Goal: Book appointment/travel/reservation

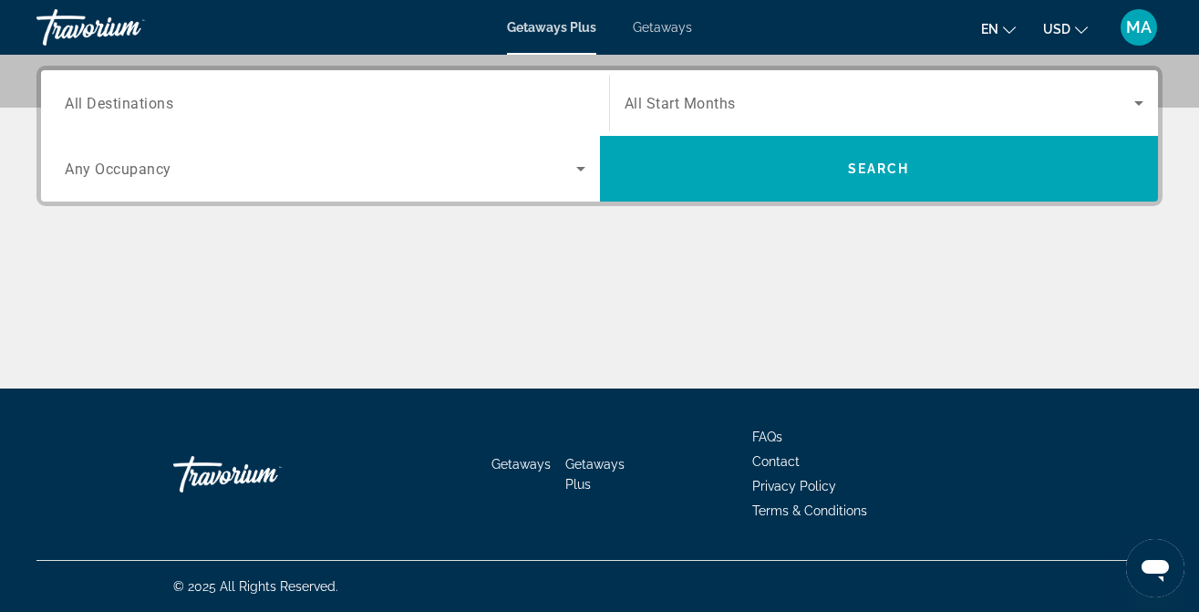
click at [686, 98] on span "All Start Months" at bounding box center [679, 103] width 111 height 17
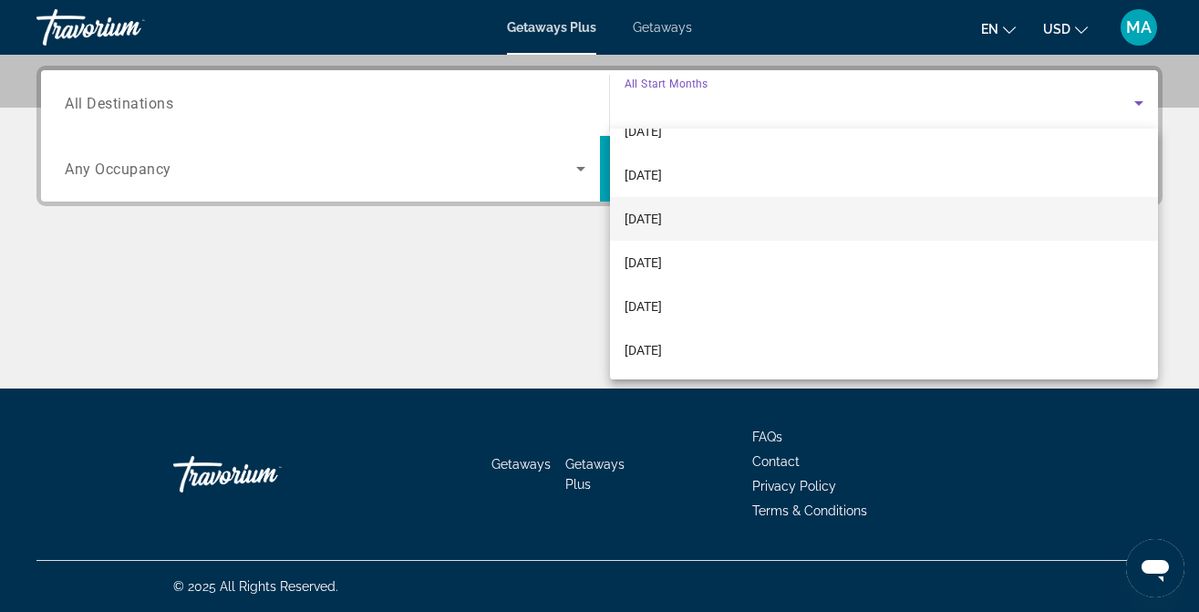
scroll to position [71, 0]
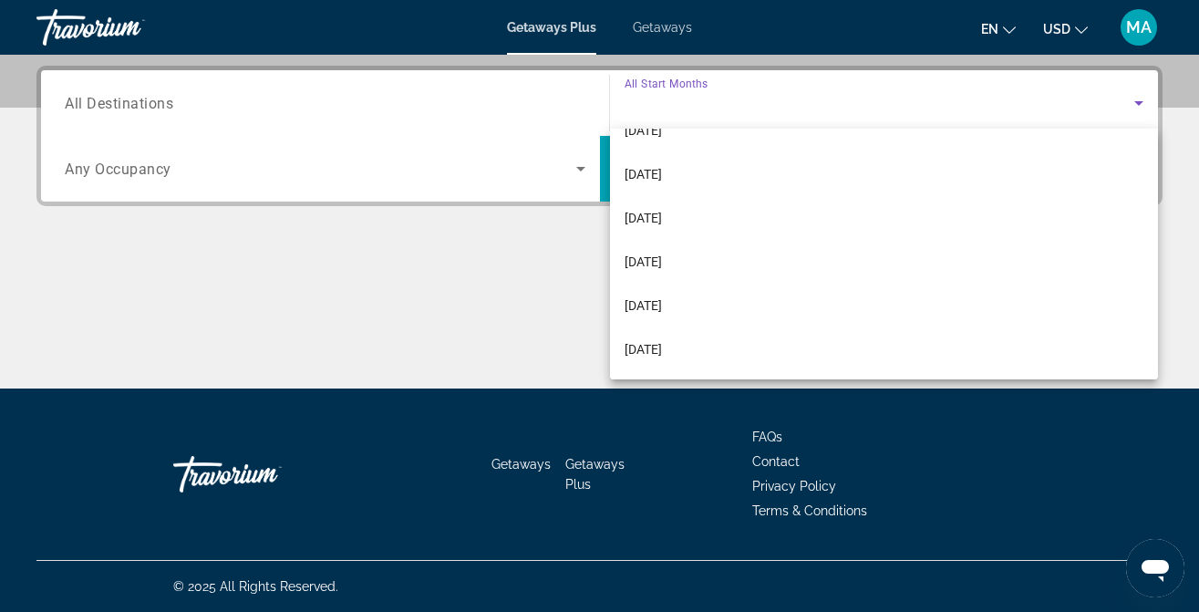
click at [317, 244] on div at bounding box center [599, 306] width 1199 height 612
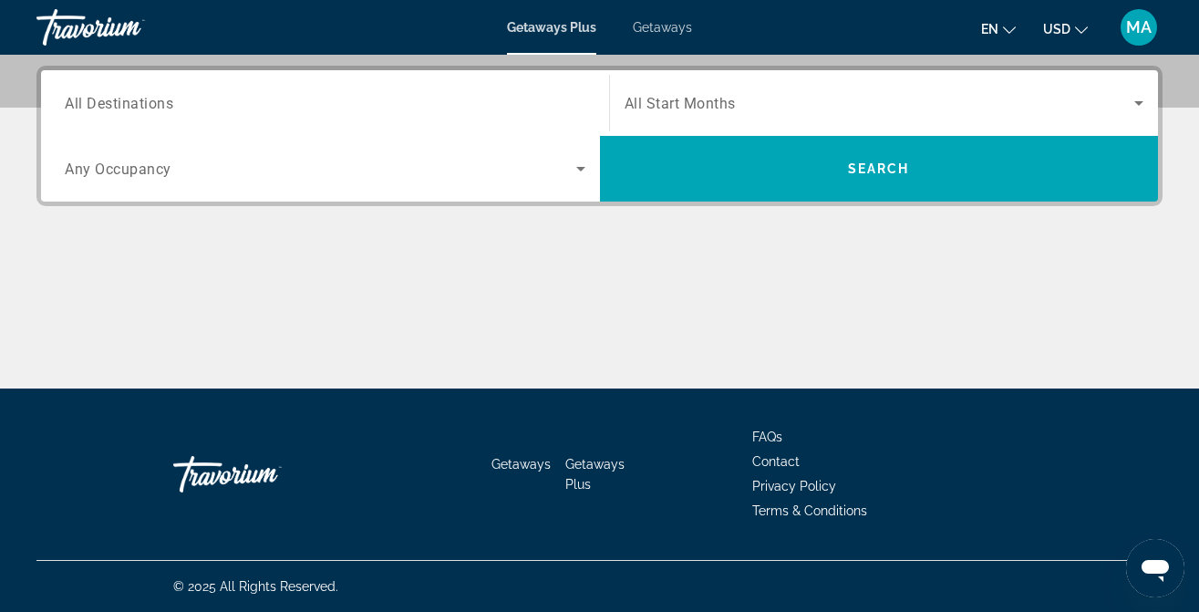
click at [646, 98] on span "All Start Months" at bounding box center [679, 103] width 111 height 17
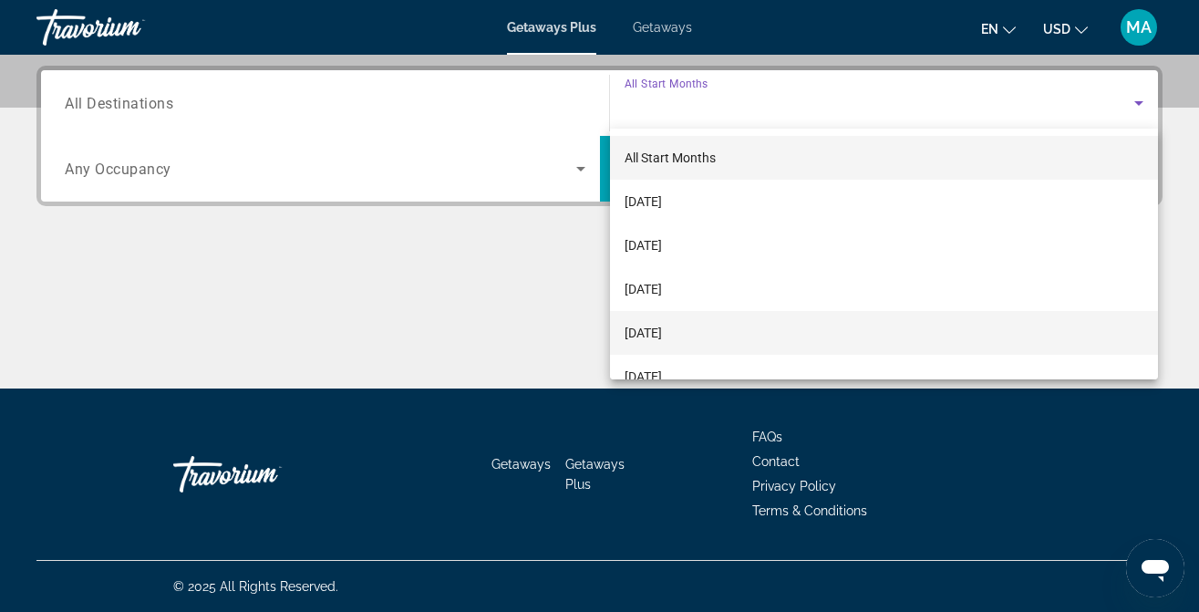
click at [657, 327] on span "[DATE]" at bounding box center [642, 333] width 37 height 22
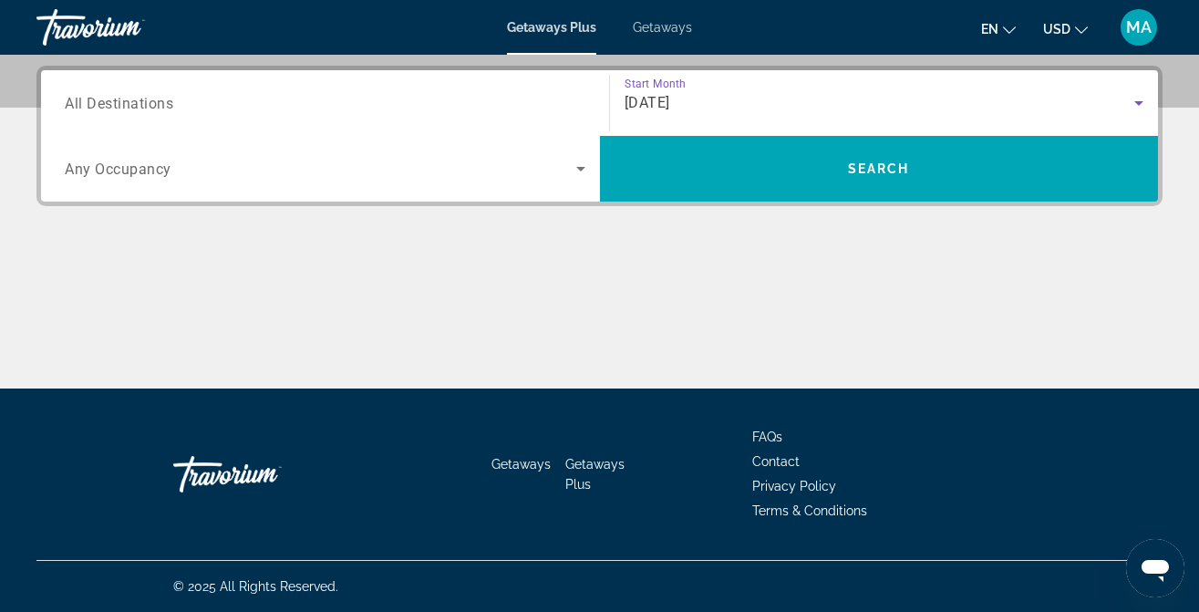
click at [529, 105] on input "Destination All Destinations" at bounding box center [325, 104] width 521 height 22
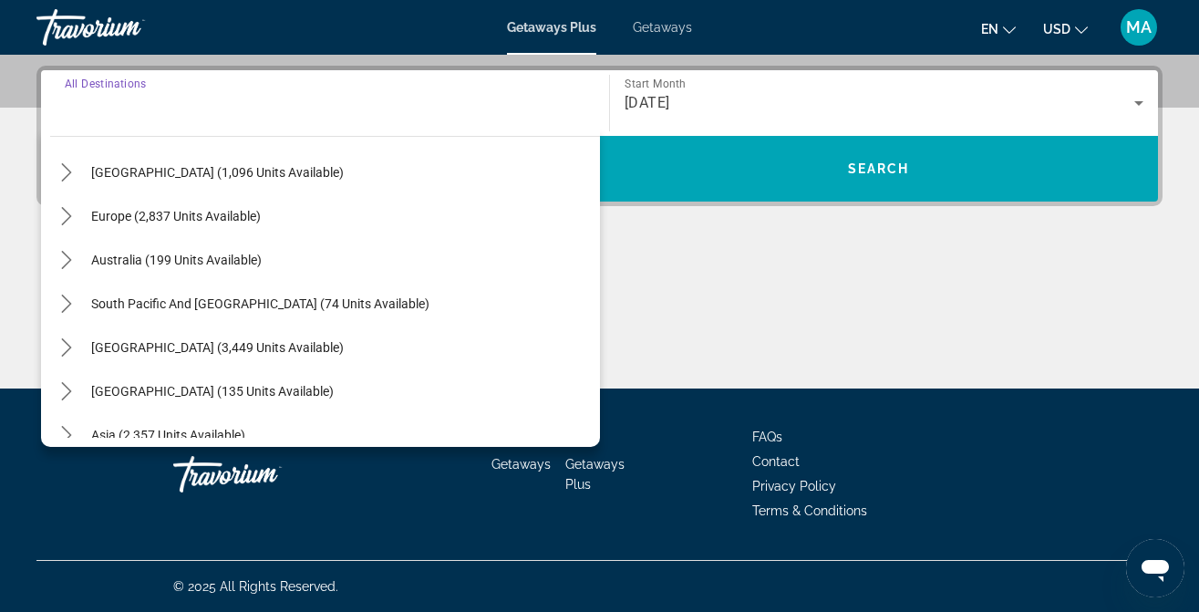
scroll to position [198, 0]
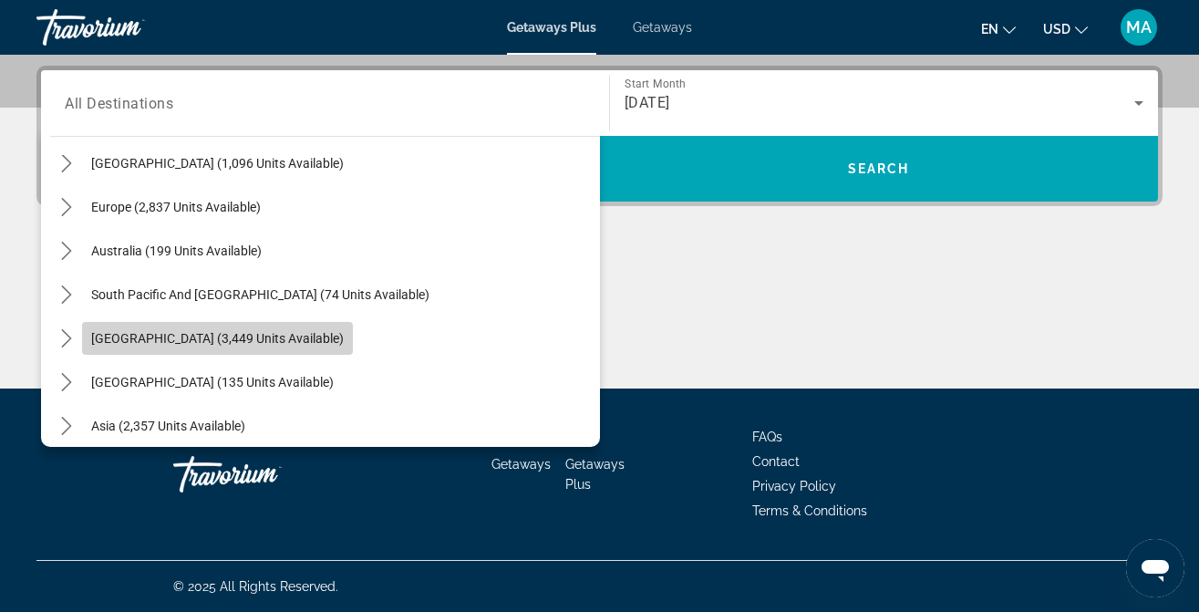
click at [262, 338] on span "[GEOGRAPHIC_DATA] (3,449 units available)" at bounding box center [217, 338] width 253 height 15
type input "**********"
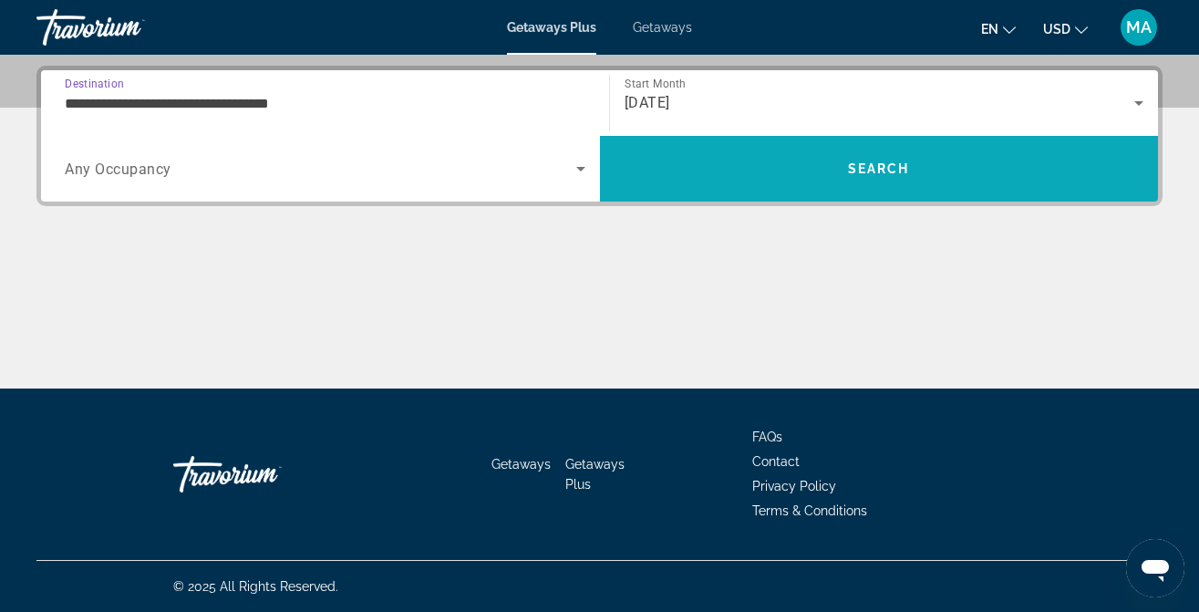
click at [793, 162] on span "Search" at bounding box center [879, 169] width 559 height 44
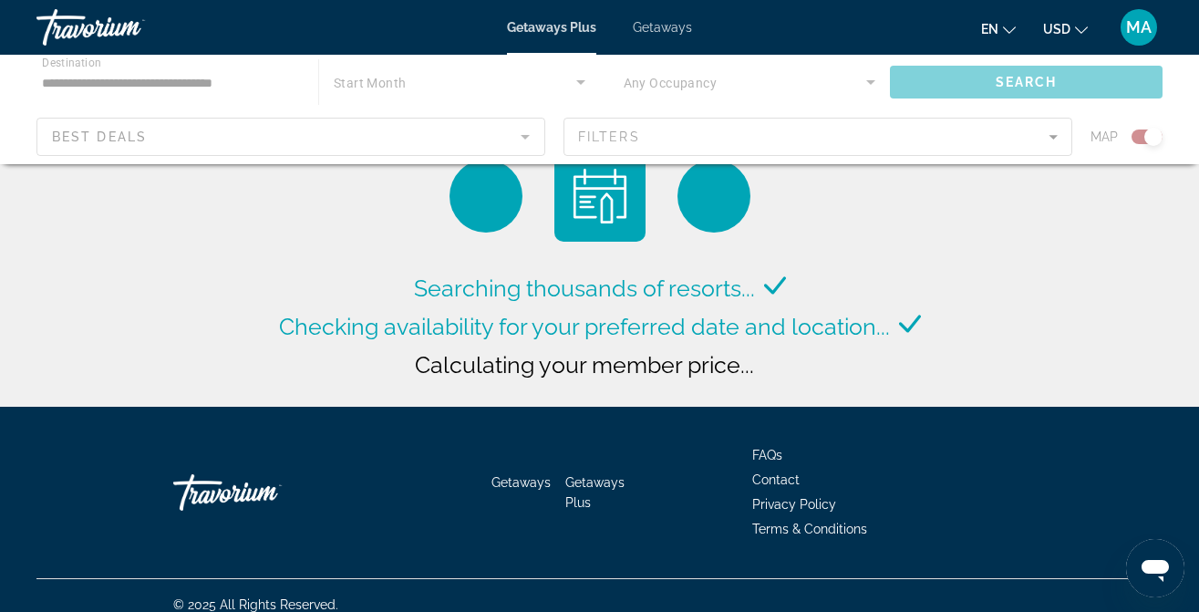
click at [413, 156] on div "Main content" at bounding box center [599, 109] width 1199 height 109
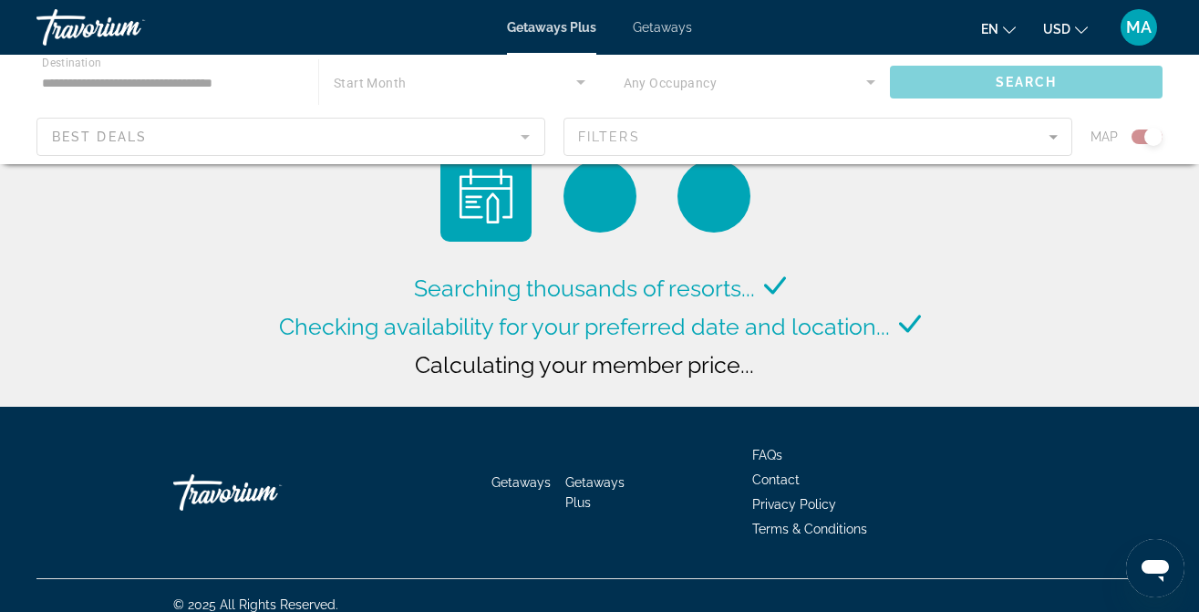
click at [401, 86] on div "Main content" at bounding box center [599, 109] width 1199 height 109
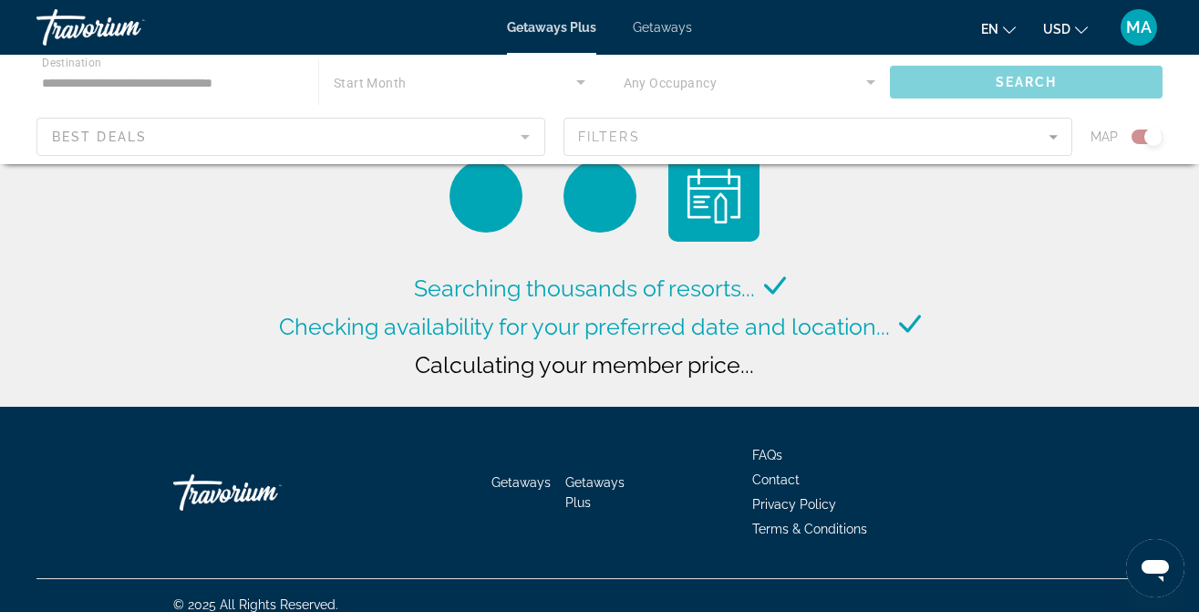
click at [583, 80] on div "Main content" at bounding box center [599, 109] width 1199 height 109
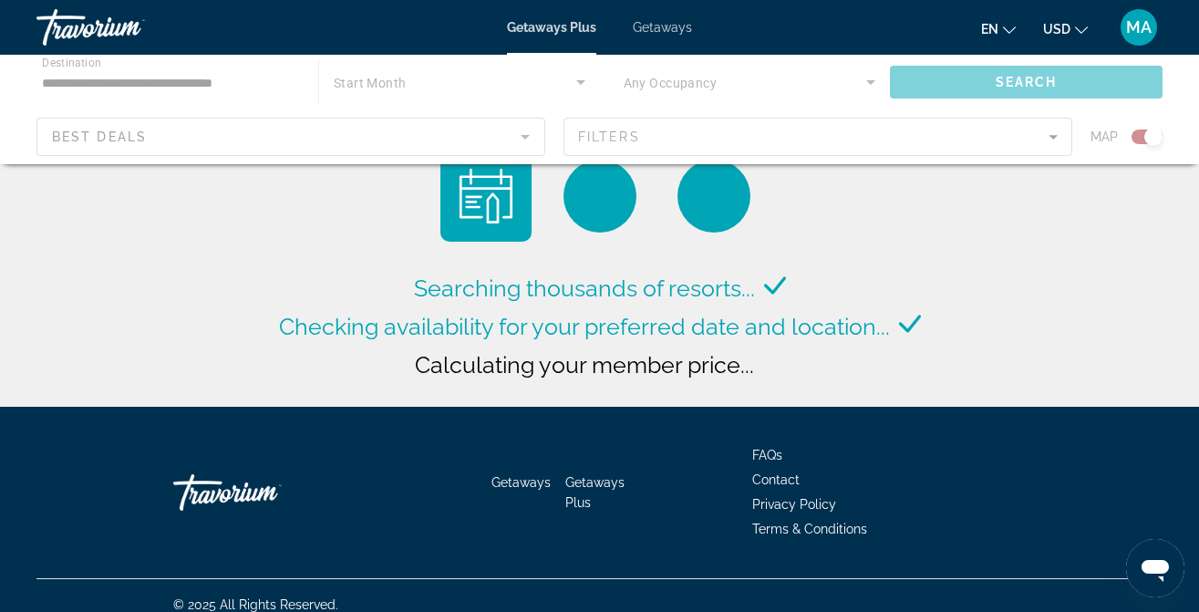
click at [577, 79] on div "Main content" at bounding box center [599, 109] width 1199 height 109
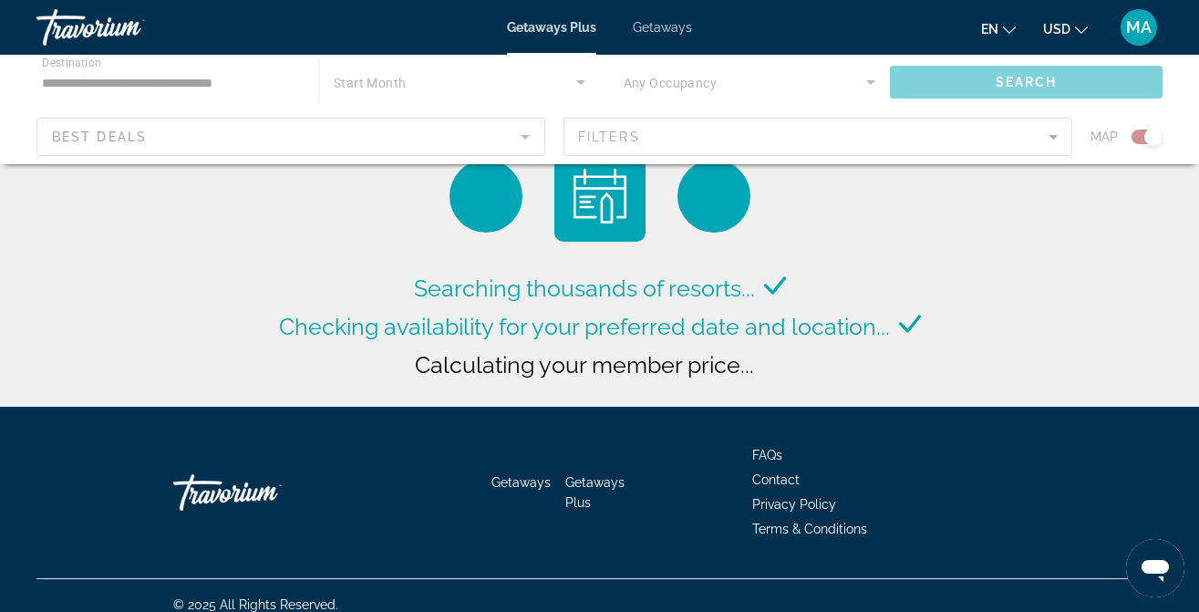
click at [872, 80] on div "Main content" at bounding box center [599, 109] width 1199 height 109
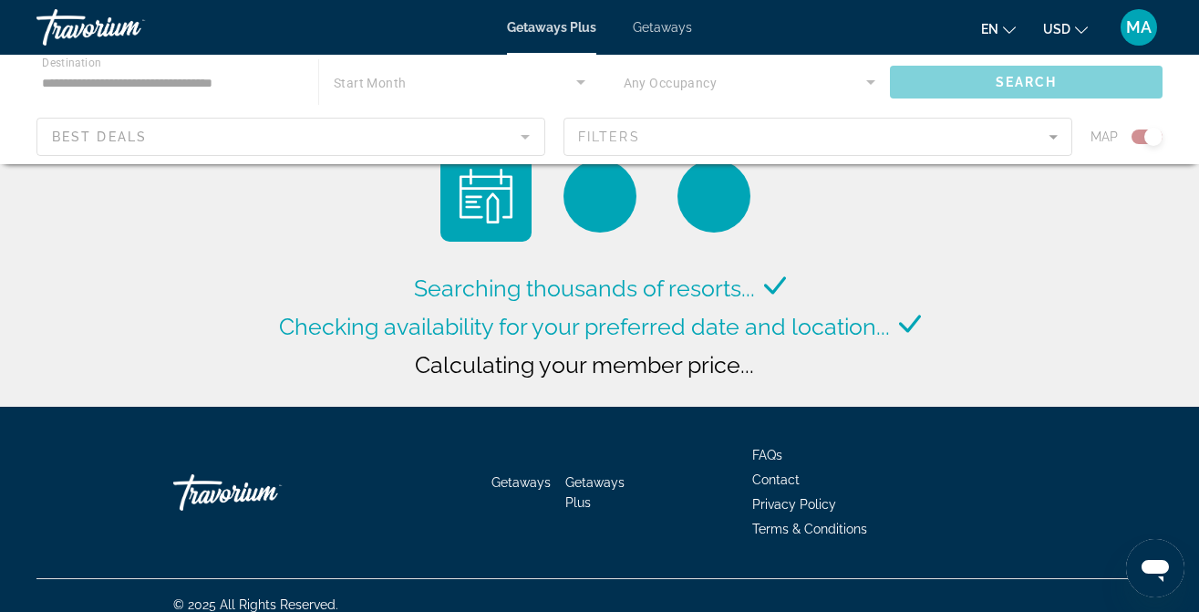
click at [661, 35] on div "Getaways Plus Getaways en English Español Français Italiano Português русский U…" at bounding box center [599, 27] width 1199 height 47
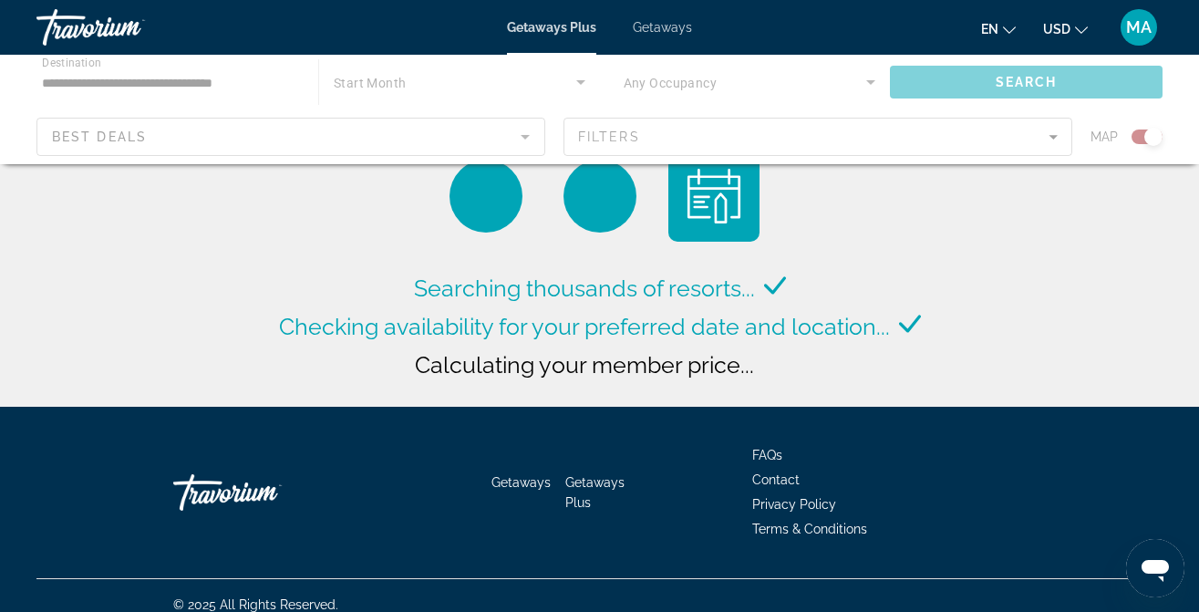
click at [661, 26] on span "Getaways" at bounding box center [662, 27] width 59 height 15
